Goal: Task Accomplishment & Management: Manage account settings

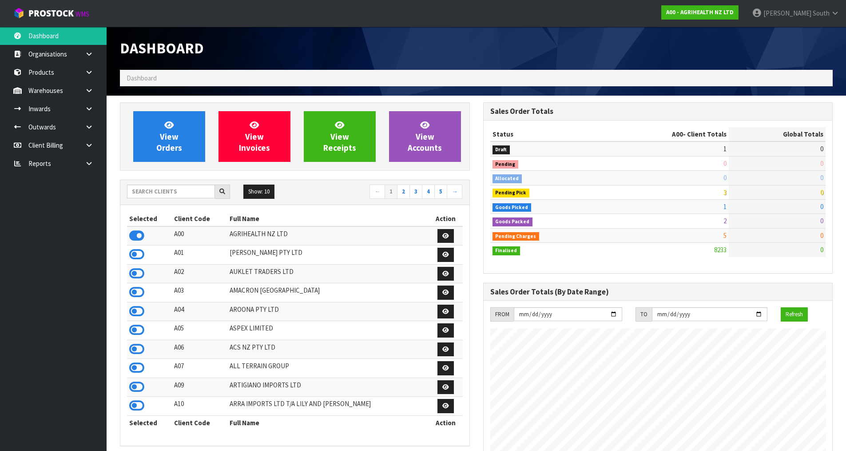
scroll to position [673, 363]
click at [179, 189] on input "text" at bounding box center [171, 191] width 88 height 14
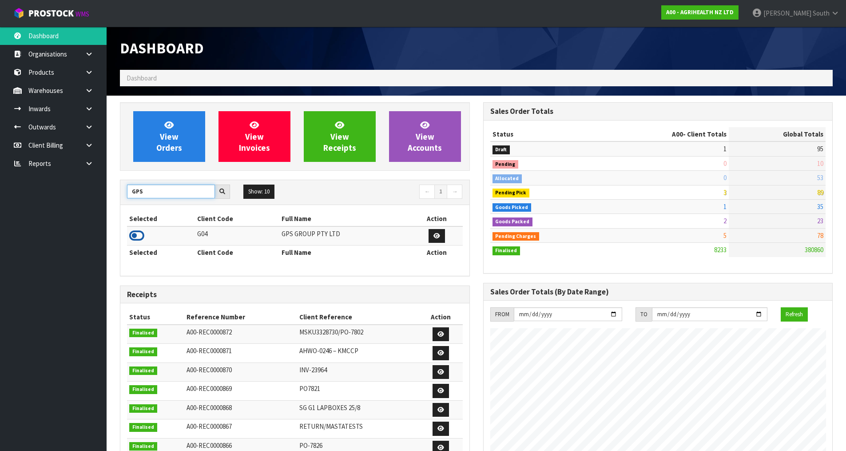
type input "GPS"
click at [139, 235] on icon at bounding box center [136, 235] width 15 height 13
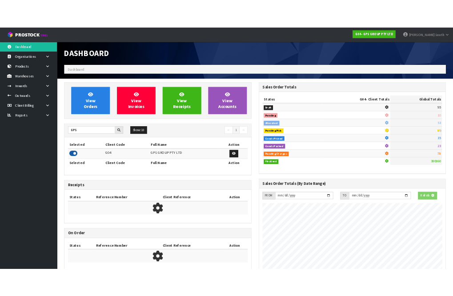
scroll to position [443795, 443975]
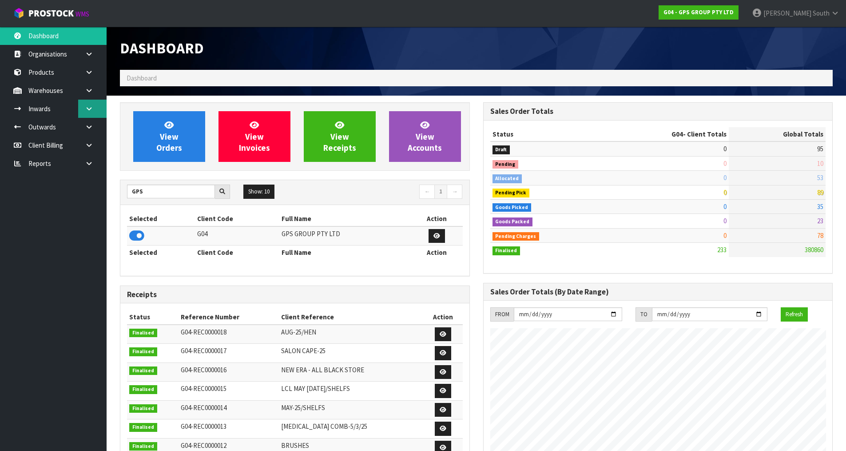
click at [88, 105] on icon at bounding box center [89, 108] width 8 height 7
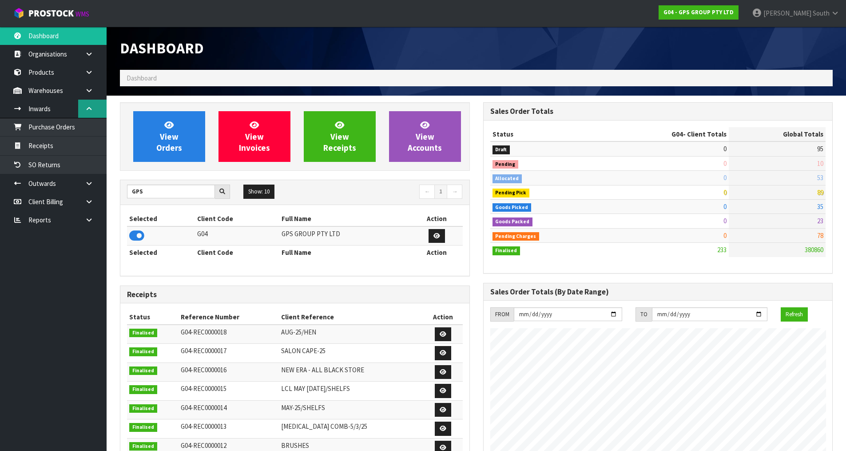
click at [88, 105] on icon at bounding box center [89, 108] width 8 height 7
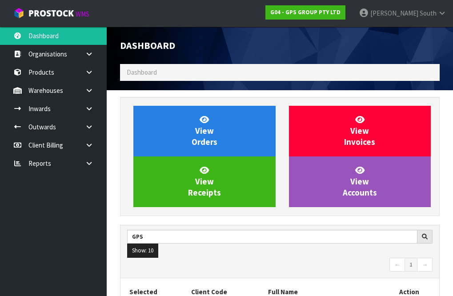
scroll to position [543, 363]
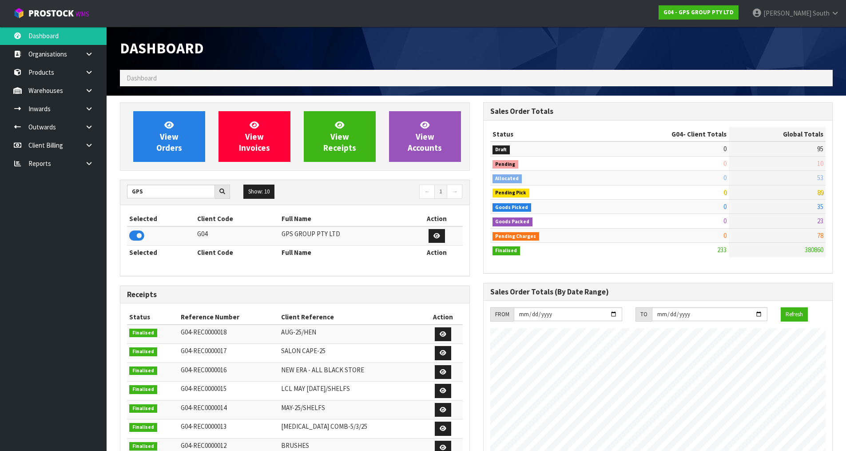
drag, startPoint x: 630, startPoint y: 40, endPoint x: 618, endPoint y: 15, distance: 27.0
click at [630, 40] on div at bounding box center [658, 33] width 363 height 13
click at [456, 51] on h1 "Dashboard" at bounding box center [295, 48] width 350 height 16
click at [824, 15] on span "South" at bounding box center [821, 13] width 17 height 8
click at [810, 35] on link "Logout" at bounding box center [811, 35] width 70 height 12
